Goal: Information Seeking & Learning: Learn about a topic

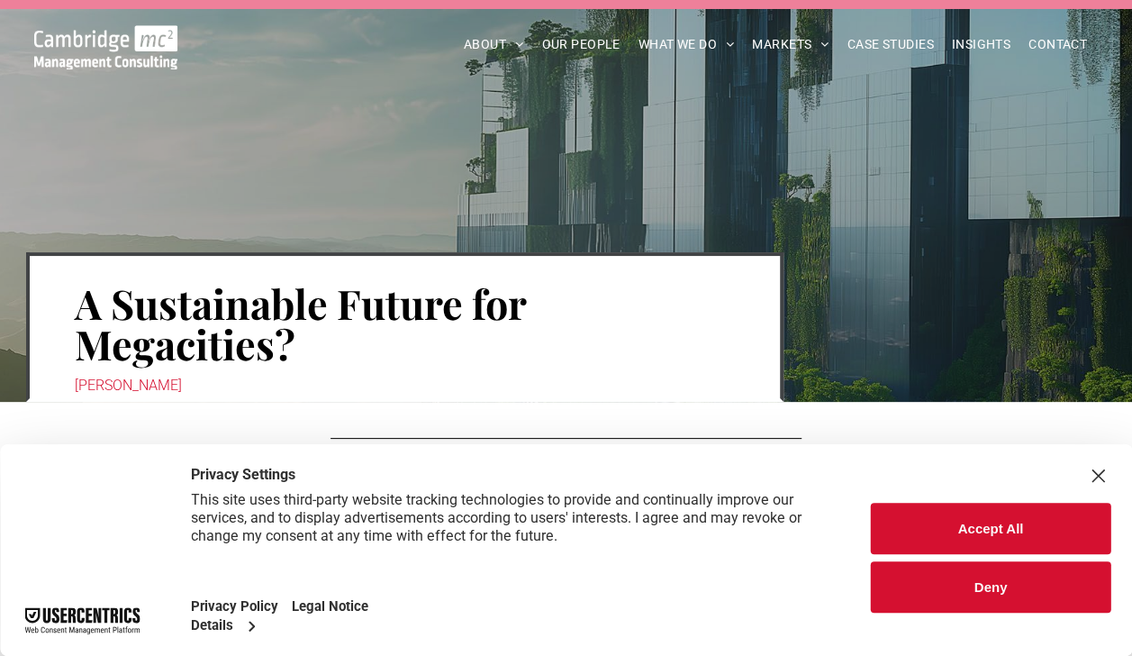
drag, startPoint x: 964, startPoint y: 528, endPoint x: 888, endPoint y: 510, distance: 77.8
click at [964, 528] on button "Accept All" at bounding box center [991, 528] width 240 height 51
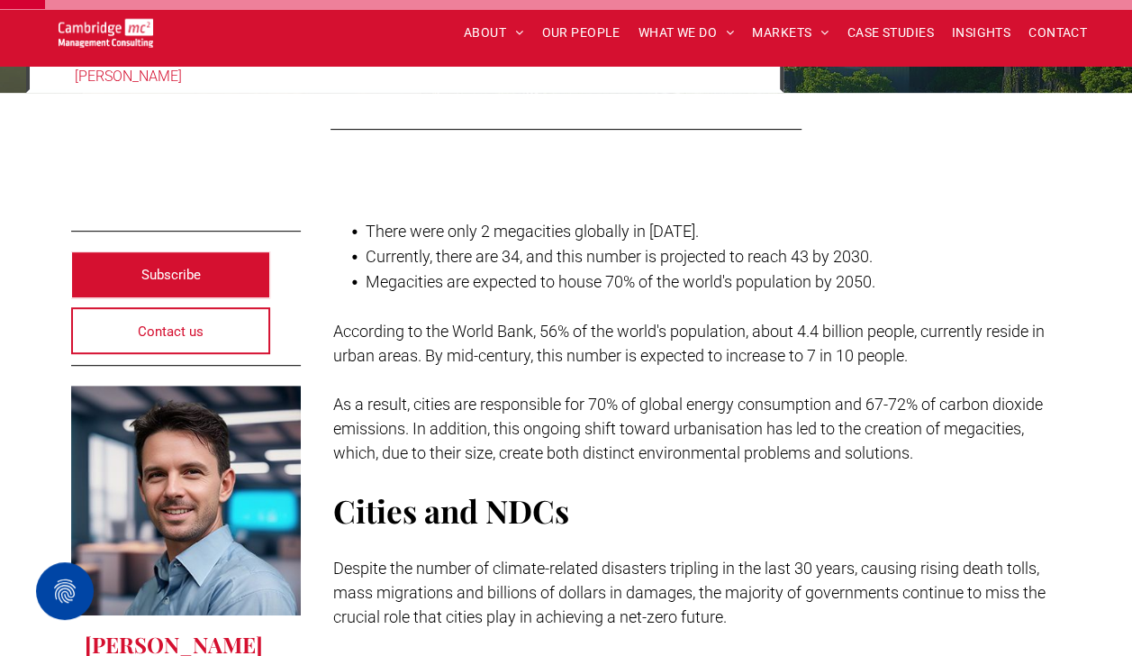
scroll to position [270, 0]
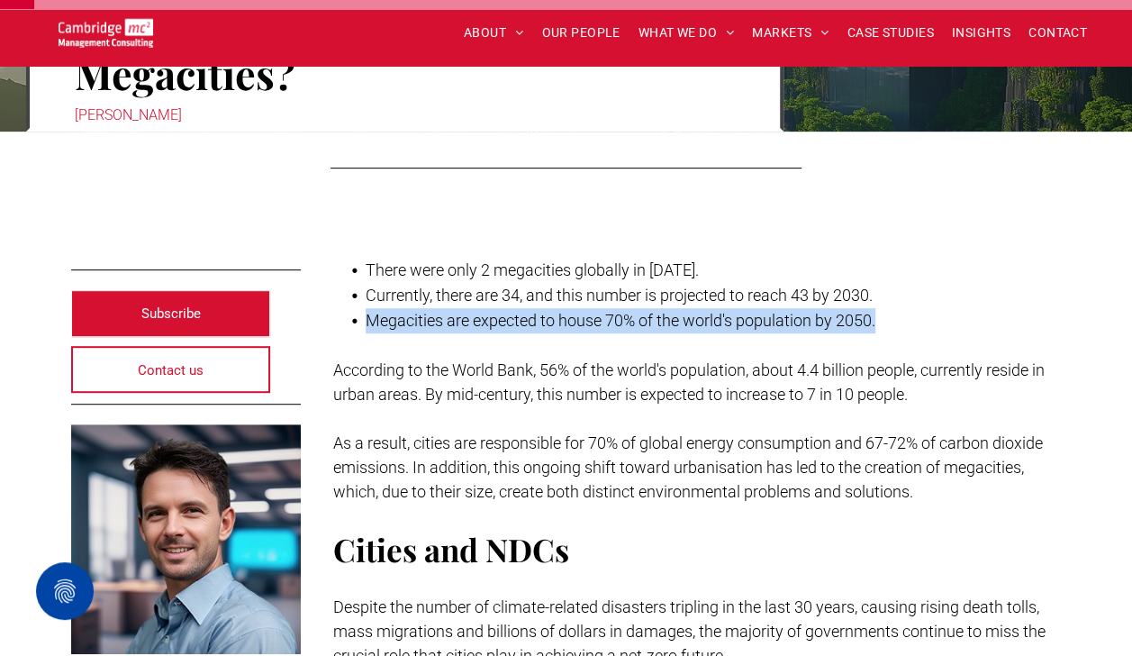
drag, startPoint x: 369, startPoint y: 314, endPoint x: 893, endPoint y: 312, distance: 524.2
click at [893, 312] on li "Megacities are expected to house 70% of the world's population by 2050." at bounding box center [714, 320] width 696 height 25
copy span "Megacities are expected to house 70% of the world's population by 2050."
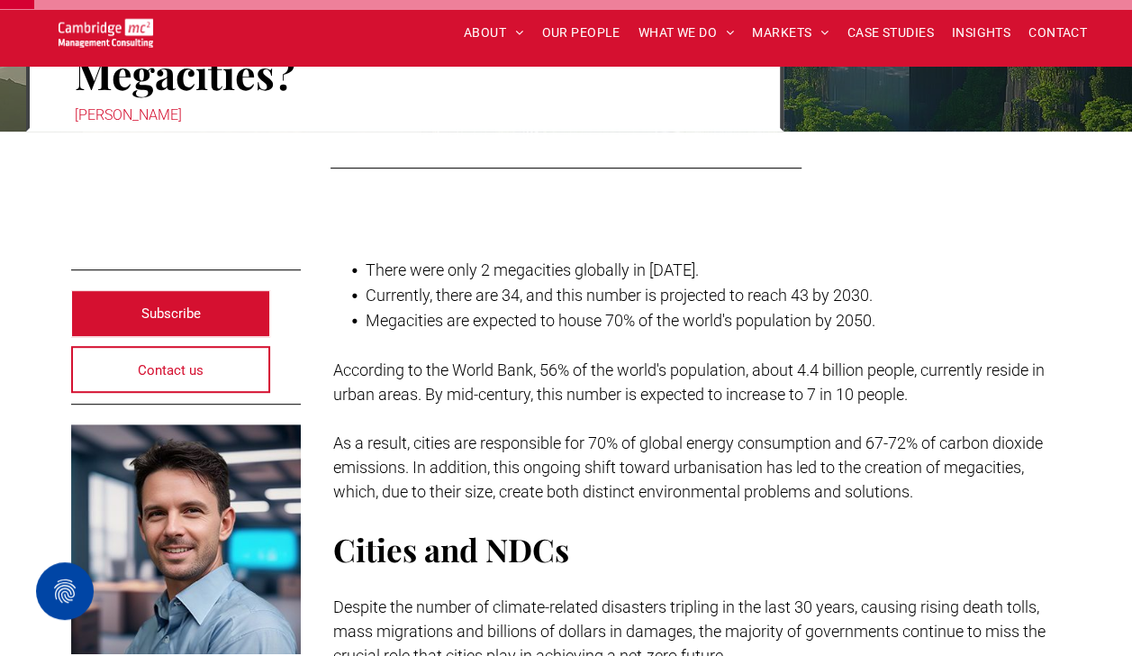
click at [733, 548] on h2 "Cities and NDCs" at bounding box center [697, 549] width 729 height 42
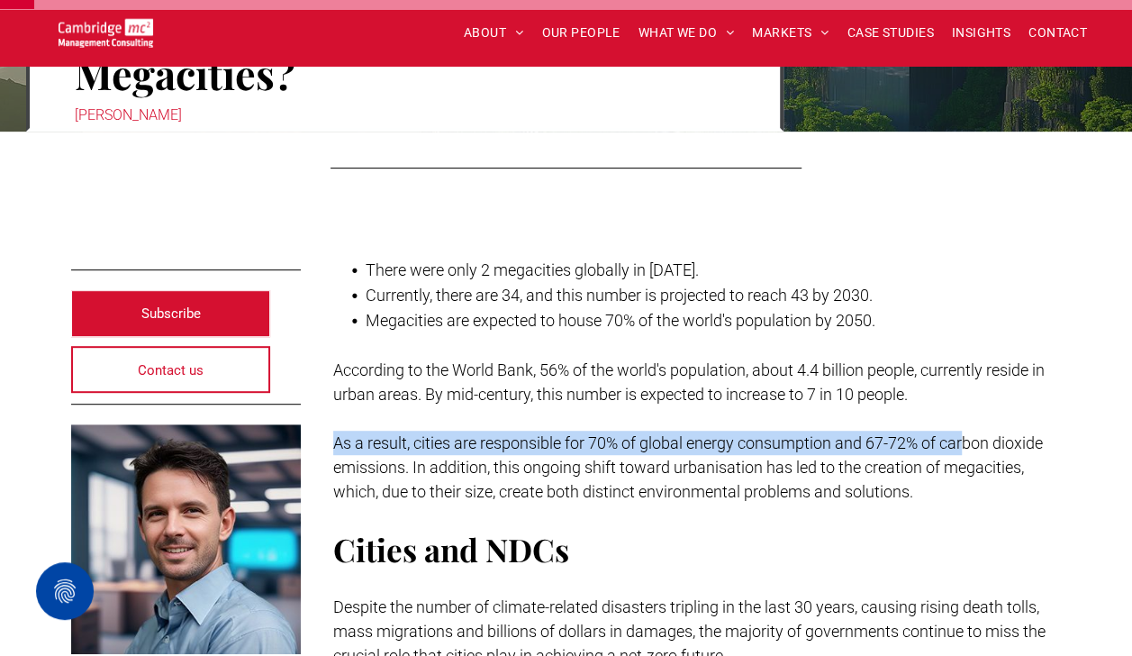
drag, startPoint x: 333, startPoint y: 445, endPoint x: 969, endPoint y: 441, distance: 635.9
click at [969, 441] on span "As a result, cities are responsible for 70% of global energy consumption and 67…" at bounding box center [688, 467] width 710 height 68
click at [418, 467] on span "As a result, cities are responsible for 70% of global energy consumption and 67…" at bounding box center [688, 467] width 710 height 68
drag, startPoint x: 406, startPoint y: 467, endPoint x: 330, endPoint y: 435, distance: 82.8
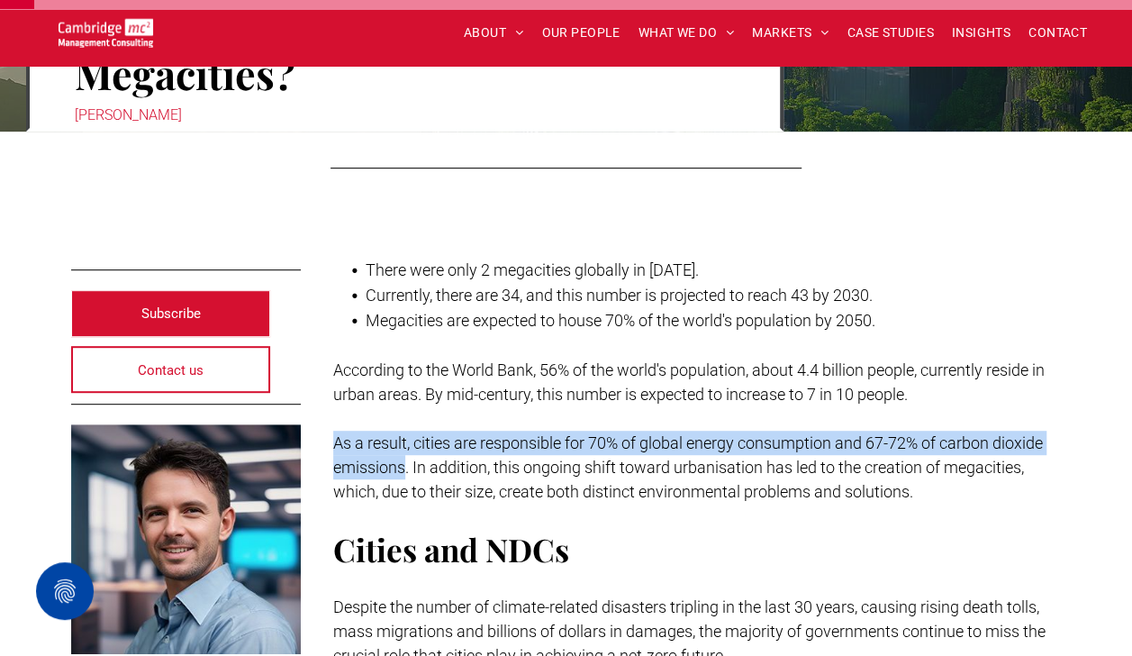
copy span "As a result, cities are responsible for 70% of global energy consumption and 67…"
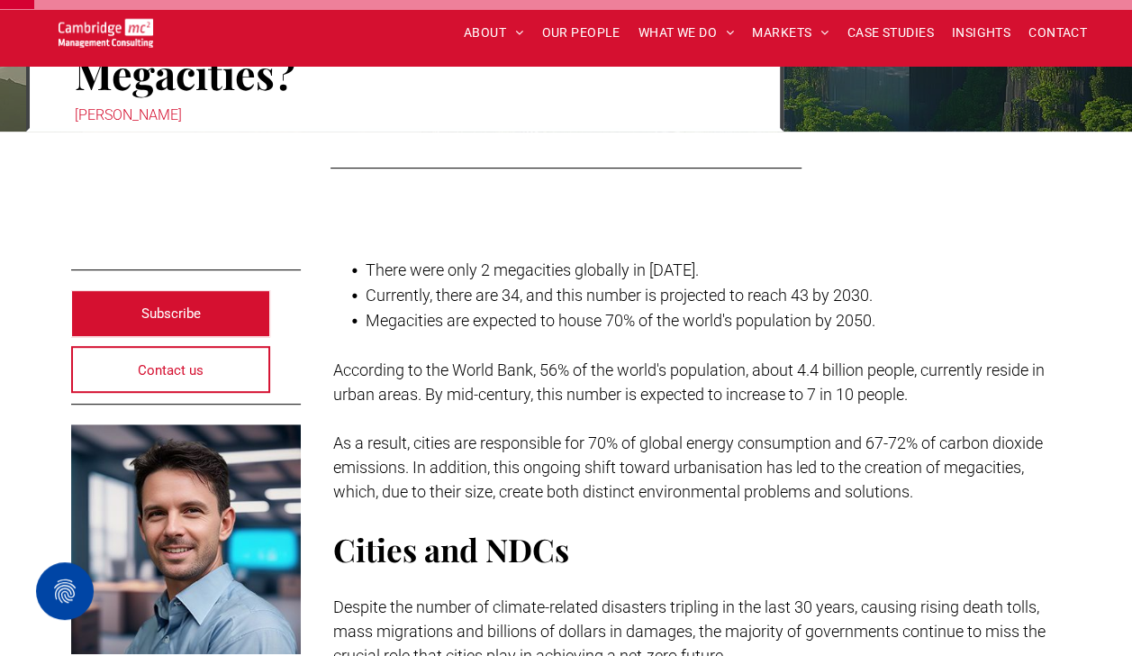
click at [838, 538] on h2 "Cities and NDCs" at bounding box center [697, 549] width 729 height 42
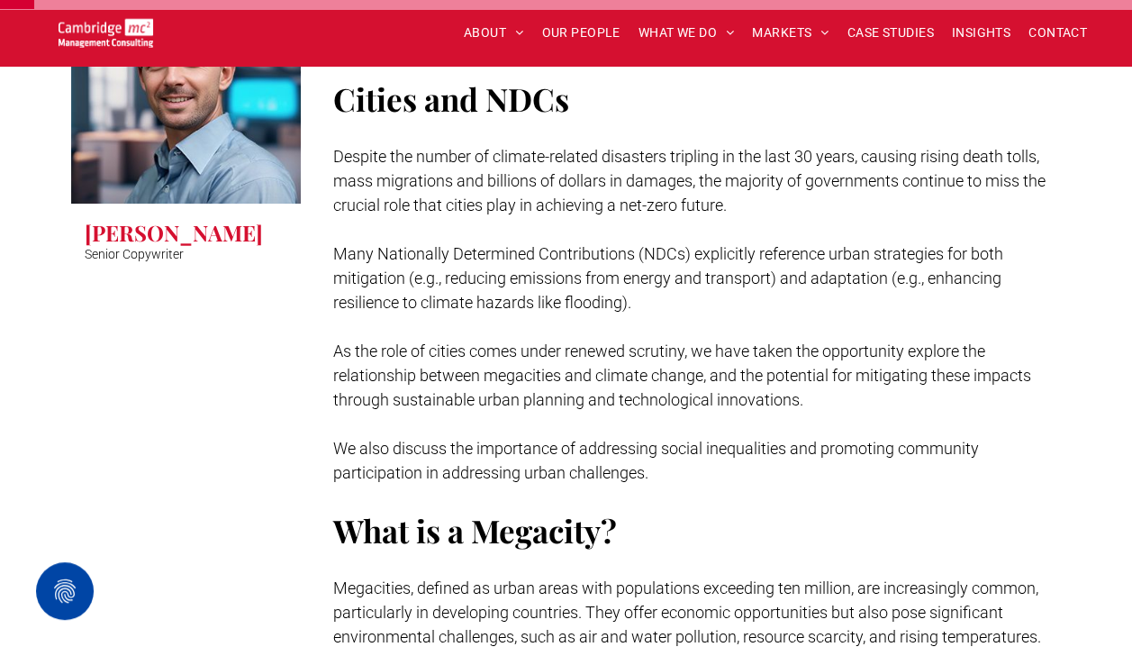
scroll to position [0, 0]
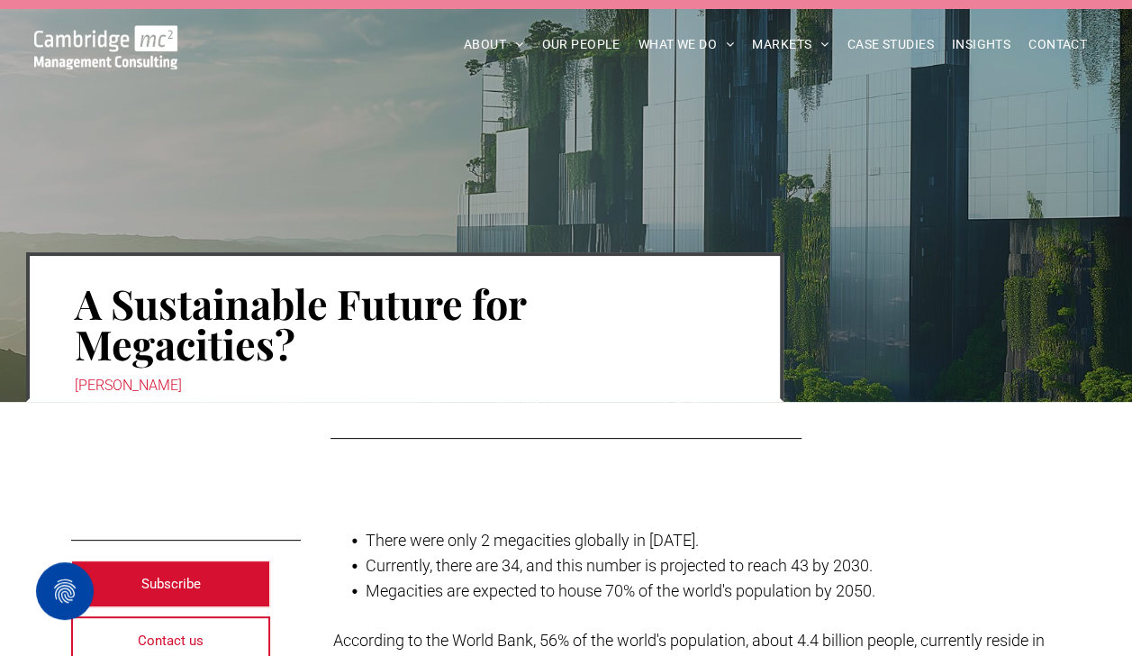
click at [97, 45] on img at bounding box center [106, 47] width 144 height 44
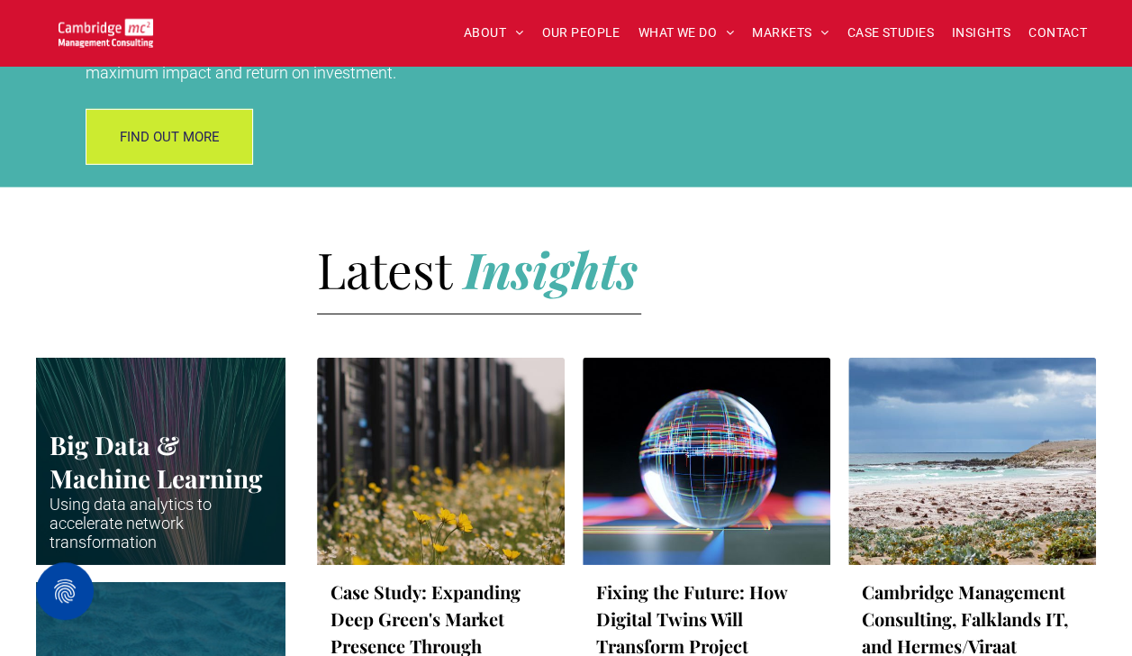
scroll to position [1801, 0]
